Goal: Transaction & Acquisition: Purchase product/service

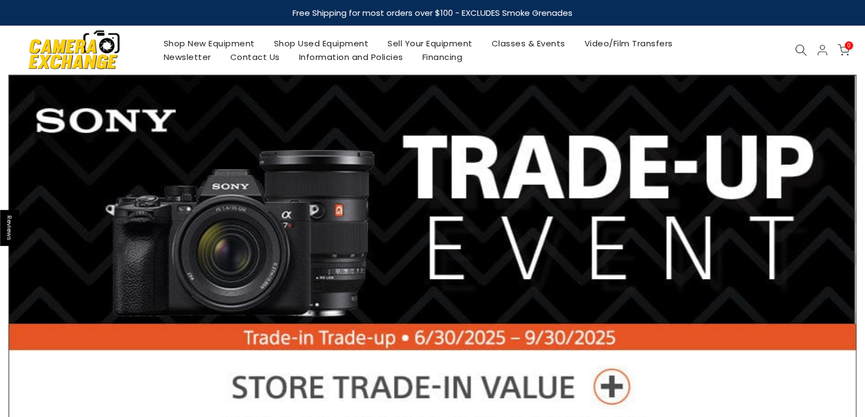
click at [323, 44] on link "Shop Used Equipment" at bounding box center [321, 44] width 114 height 14
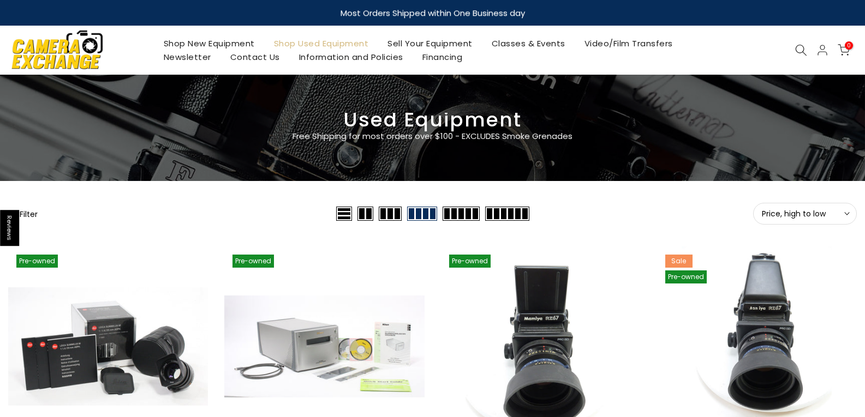
click at [843, 213] on span "Price, high to low" at bounding box center [805, 214] width 86 height 10
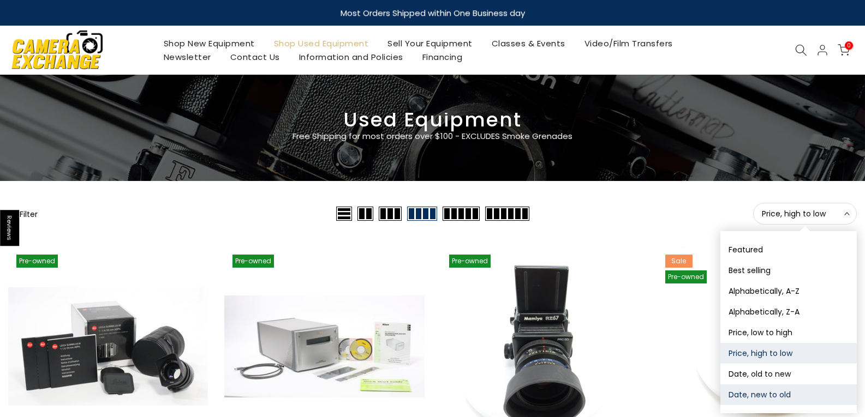
click at [768, 399] on button "Date, new to old" at bounding box center [788, 395] width 136 height 21
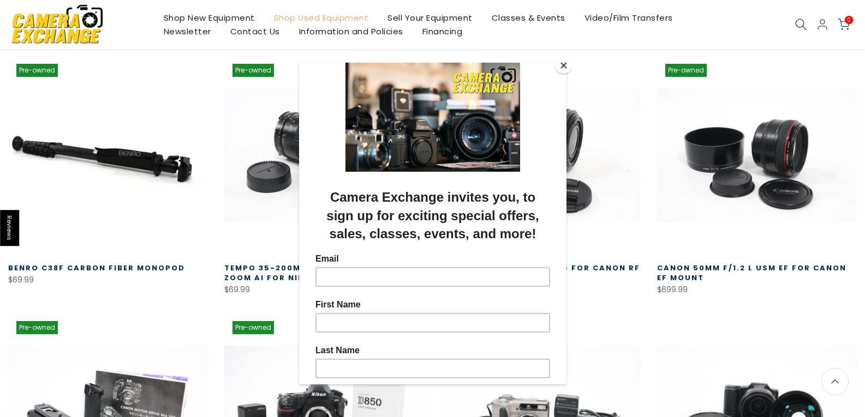
scroll to position [192, 0]
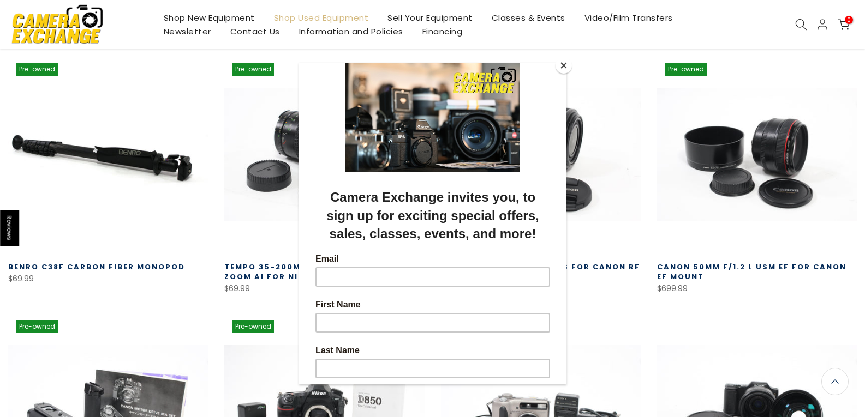
click at [560, 64] on button "Close" at bounding box center [564, 65] width 16 height 16
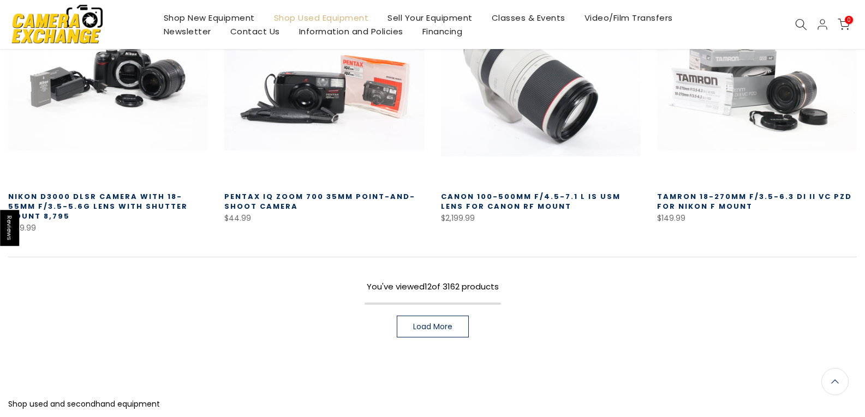
scroll to position [791, 0]
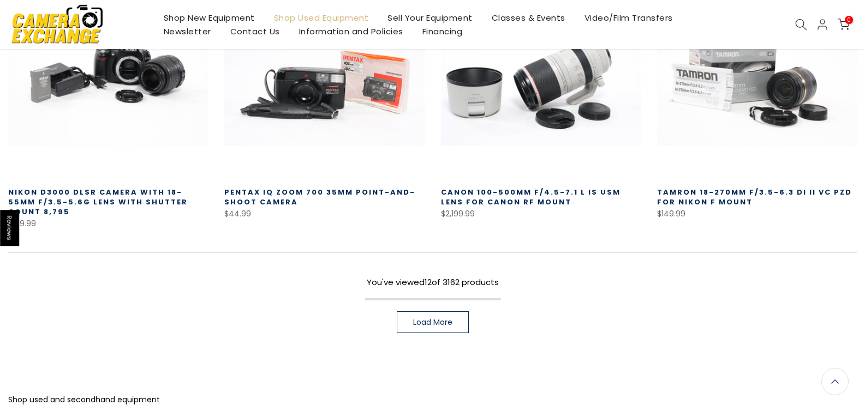
click at [414, 321] on span "Load More" at bounding box center [432, 323] width 39 height 8
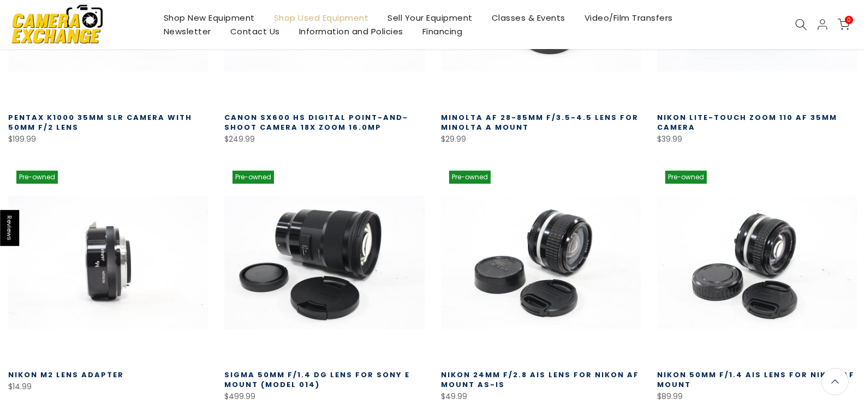
scroll to position [1392, 0]
